Goal: Answer question/provide support: Answer question/provide support

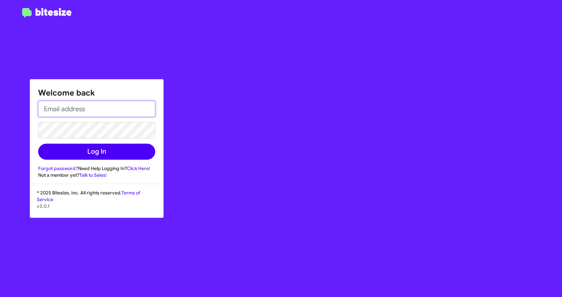
type input "[EMAIL_ADDRESS][DOMAIN_NAME]"
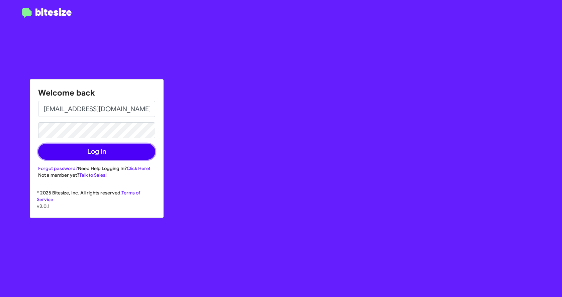
click at [107, 156] on button "Log In" at bounding box center [96, 152] width 117 height 16
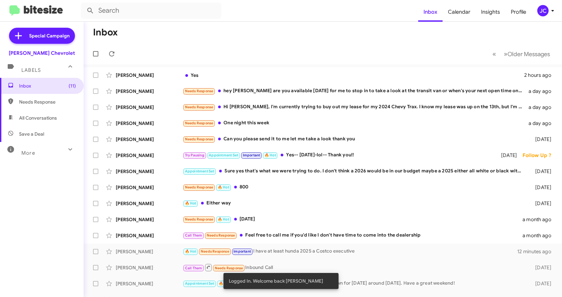
click at [315, 32] on mat-toolbar-row "Inbox" at bounding box center [323, 32] width 478 height 21
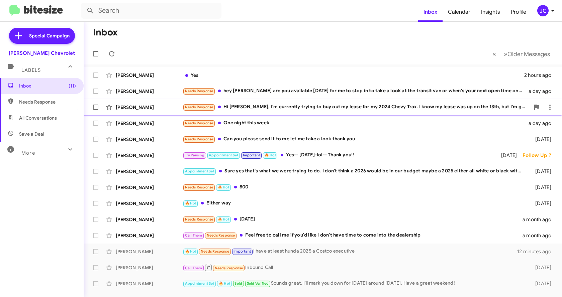
click at [344, 106] on div "Needs Response Hi [PERSON_NAME], I'm currently trying to buy out my lease for m…" at bounding box center [356, 107] width 347 height 8
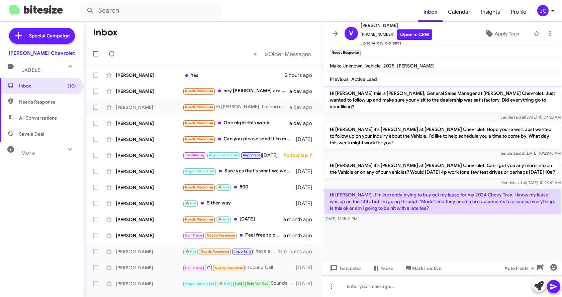
click at [436, 279] on div at bounding box center [442, 286] width 239 height 21
click at [132, 109] on div "[PERSON_NAME]" at bounding box center [149, 107] width 67 height 7
click at [382, 279] on div at bounding box center [442, 286] width 239 height 21
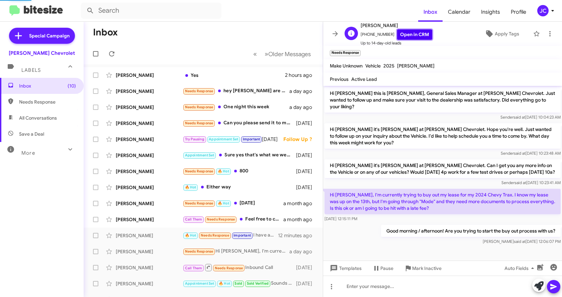
click at [403, 32] on link "Open in CRM" at bounding box center [414, 34] width 35 height 10
click at [390, 246] on div at bounding box center [442, 250] width 239 height 8
